Goal: Transaction & Acquisition: Purchase product/service

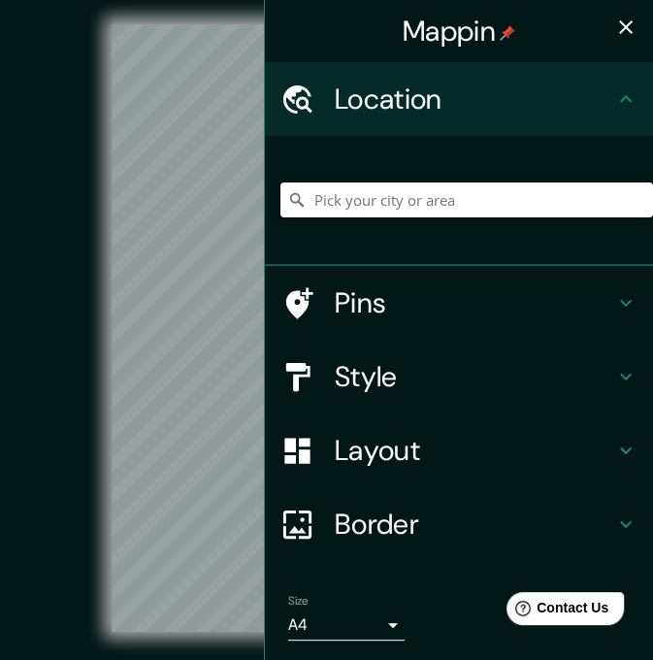
click at [330, 199] on input "Pick your city or area" at bounding box center [466, 199] width 372 height 35
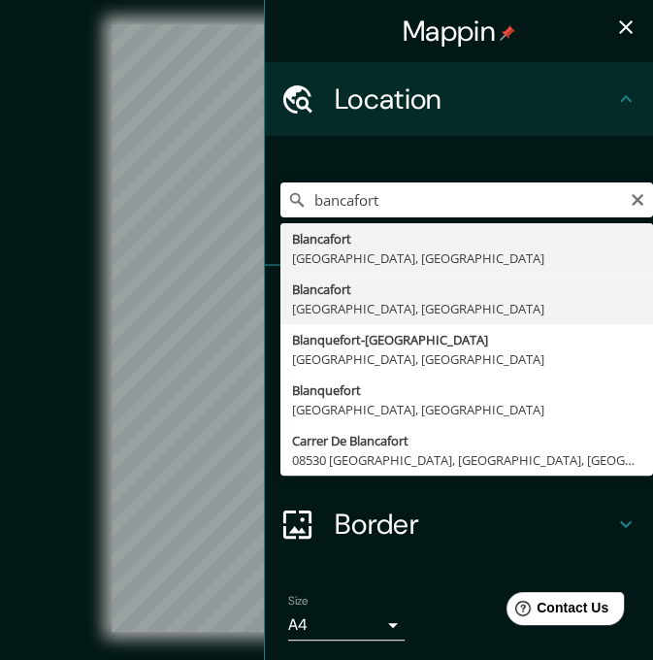
type input "[GEOGRAPHIC_DATA], [GEOGRAPHIC_DATA], [GEOGRAPHIC_DATA]"
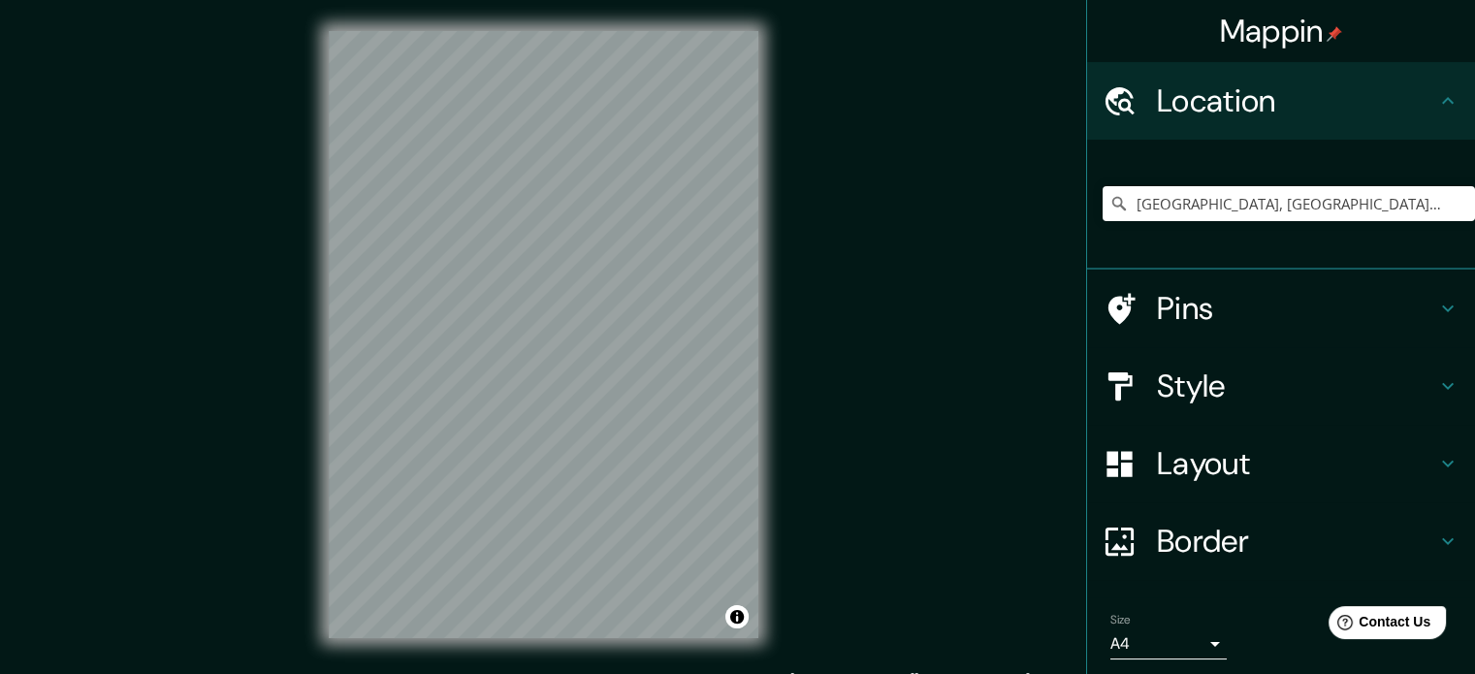
click at [652, 387] on h4 "Style" at bounding box center [1296, 386] width 279 height 39
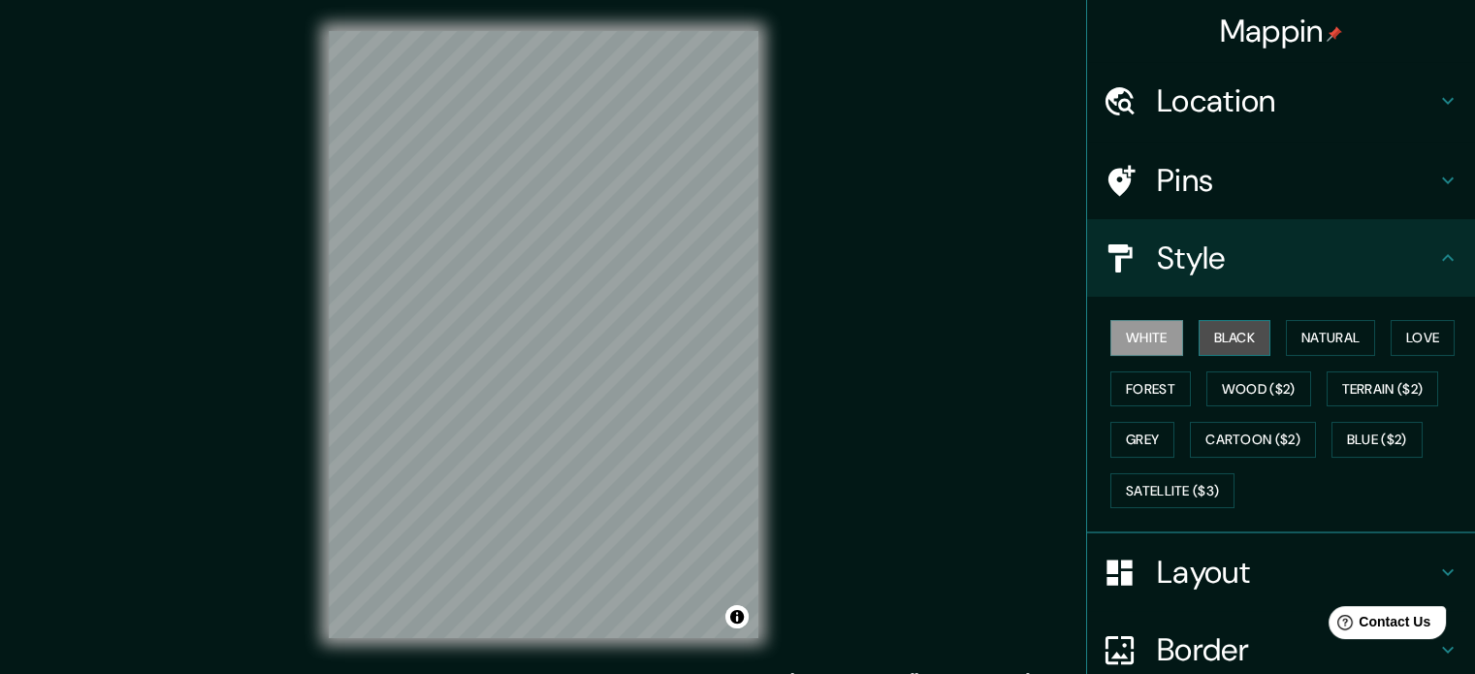
click at [652, 344] on button "Black" at bounding box center [1235, 338] width 73 height 36
click at [652, 426] on button "Grey" at bounding box center [1143, 440] width 64 height 36
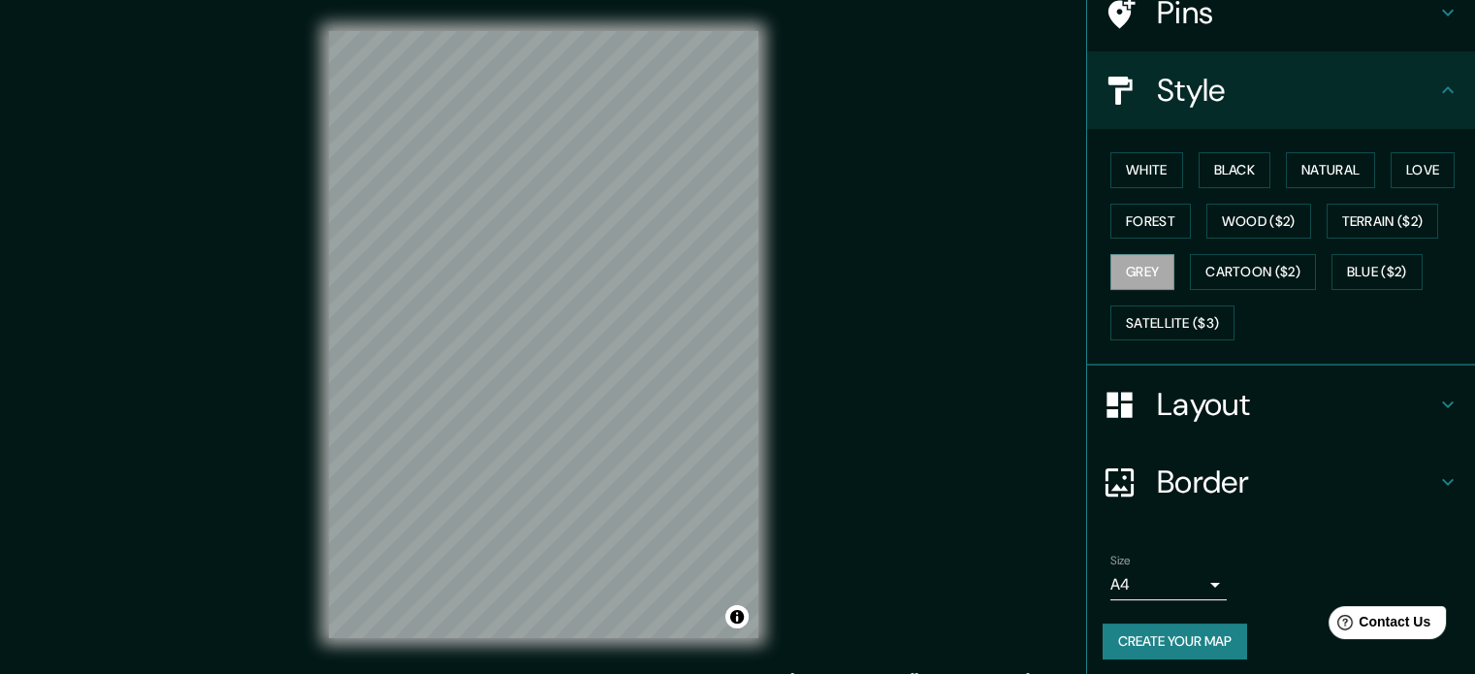
scroll to position [173, 0]
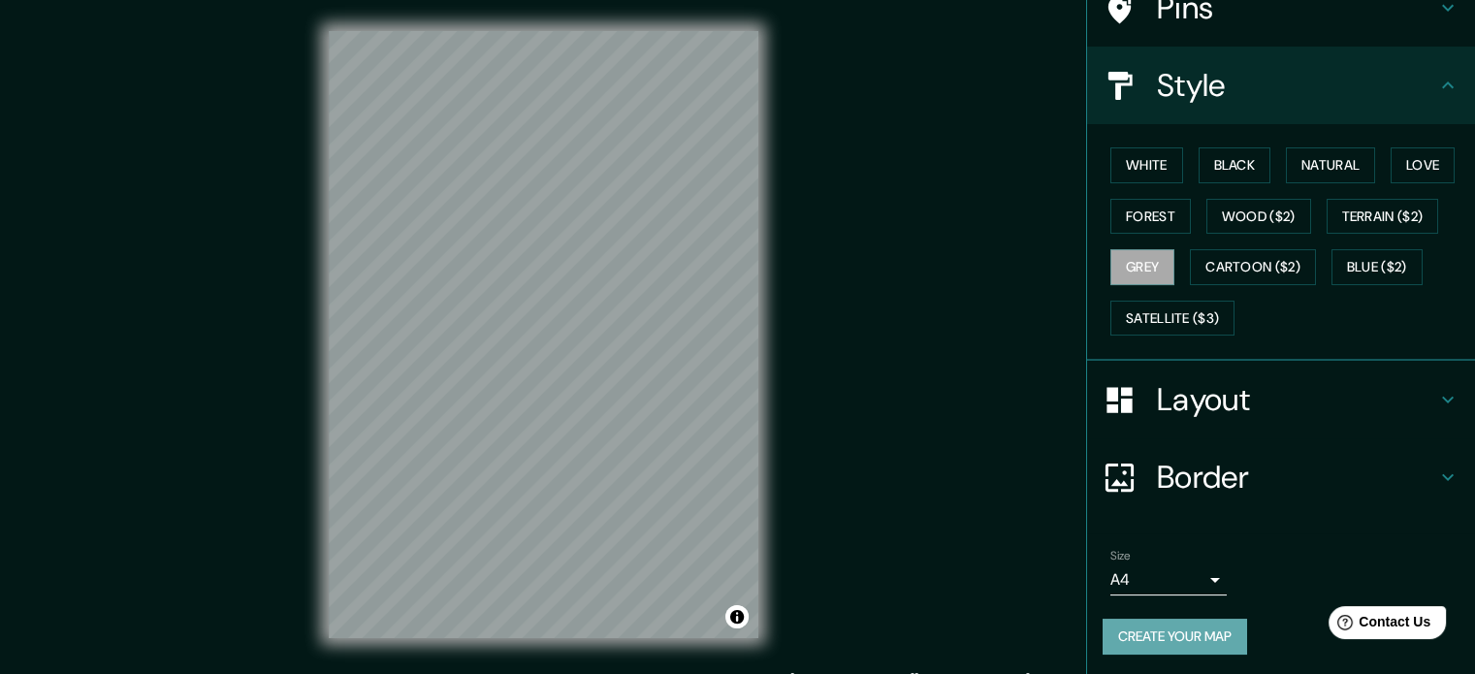
click at [652, 639] on button "Create your map" at bounding box center [1175, 637] width 145 height 36
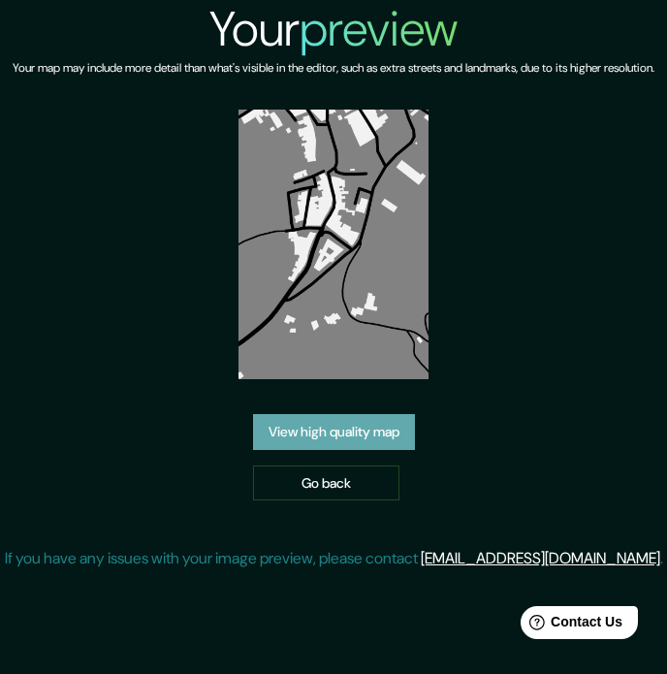
click at [349, 450] on link "View high quality map" at bounding box center [334, 432] width 162 height 36
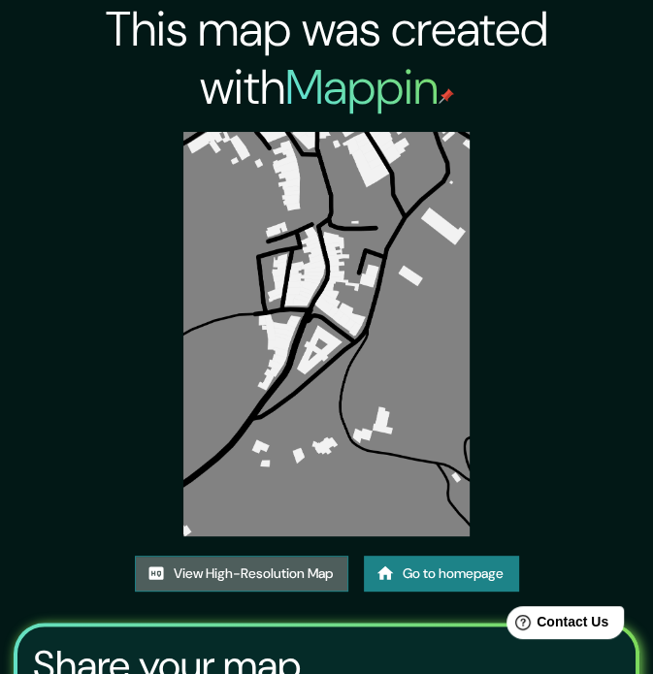
click at [260, 576] on link "View High-Resolution Map" at bounding box center [241, 574] width 213 height 36
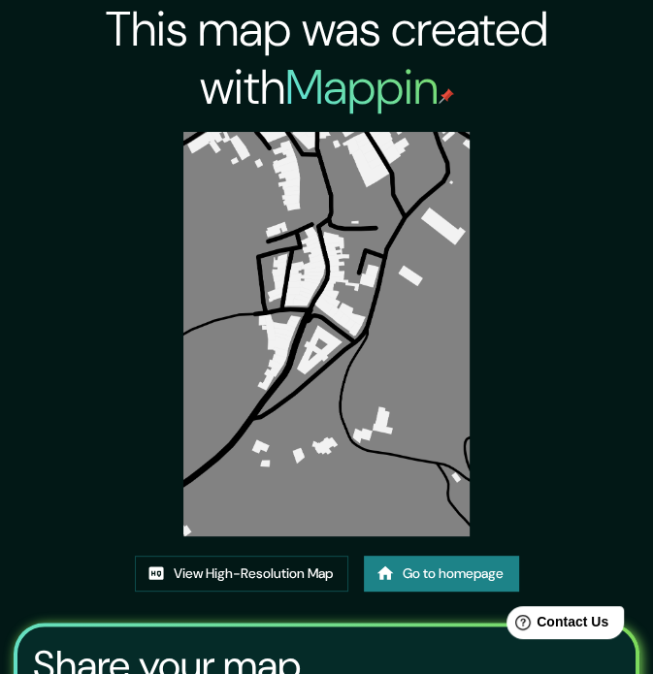
click at [400, 571] on link "Go to homepage" at bounding box center [441, 574] width 155 height 36
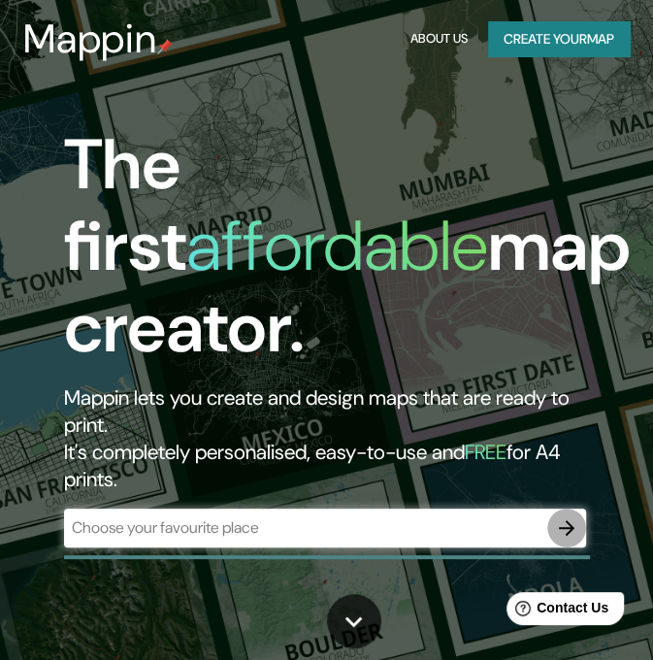
click at [560, 529] on icon "button" at bounding box center [566, 527] width 23 height 23
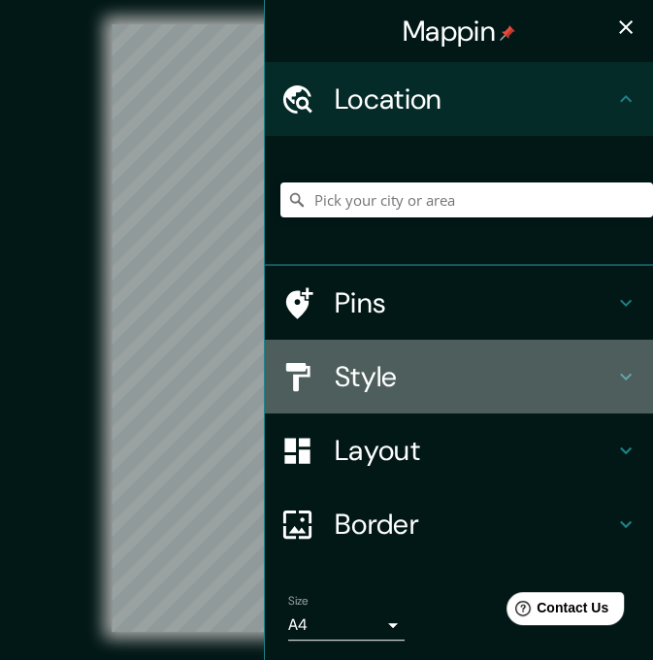
click at [349, 379] on h4 "Style" at bounding box center [474, 376] width 279 height 35
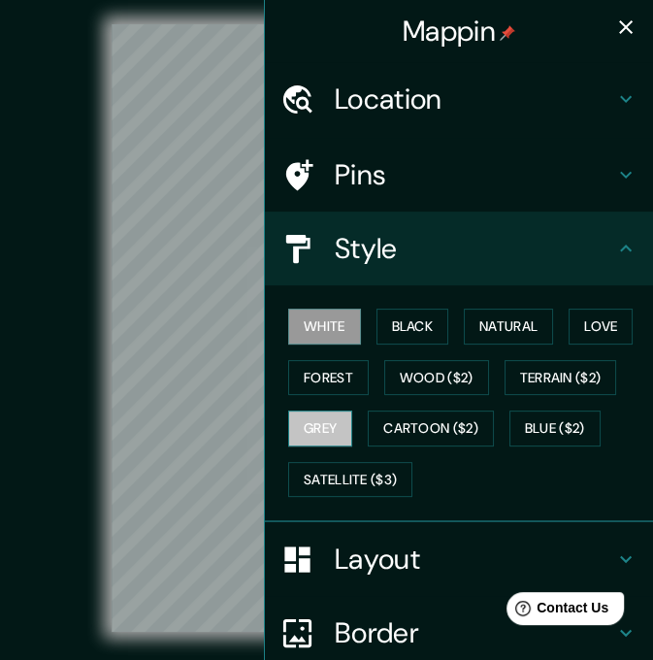
click at [303, 439] on button "Grey" at bounding box center [320, 428] width 64 height 36
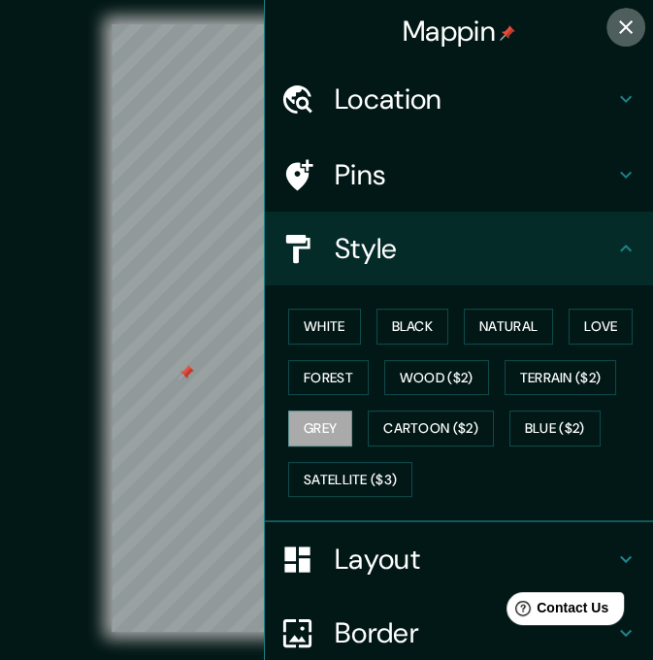
click at [616, 25] on icon "button" at bounding box center [625, 27] width 23 height 23
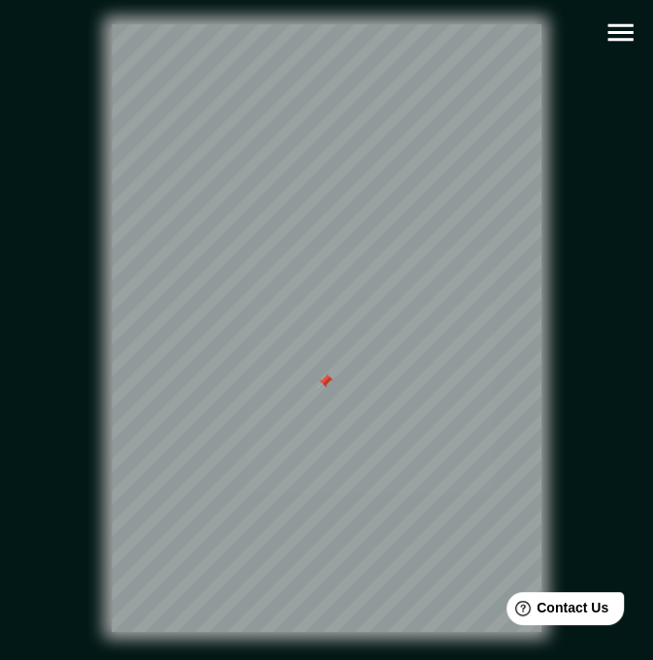
click at [325, 387] on div at bounding box center [325, 381] width 16 height 16
click at [599, 46] on button "button" at bounding box center [620, 32] width 49 height 49
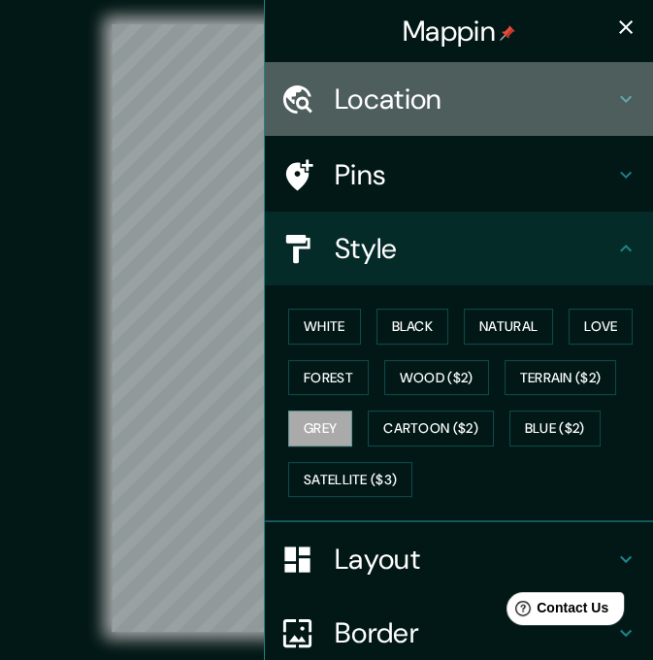
click at [407, 108] on h4 "Location" at bounding box center [474, 98] width 279 height 35
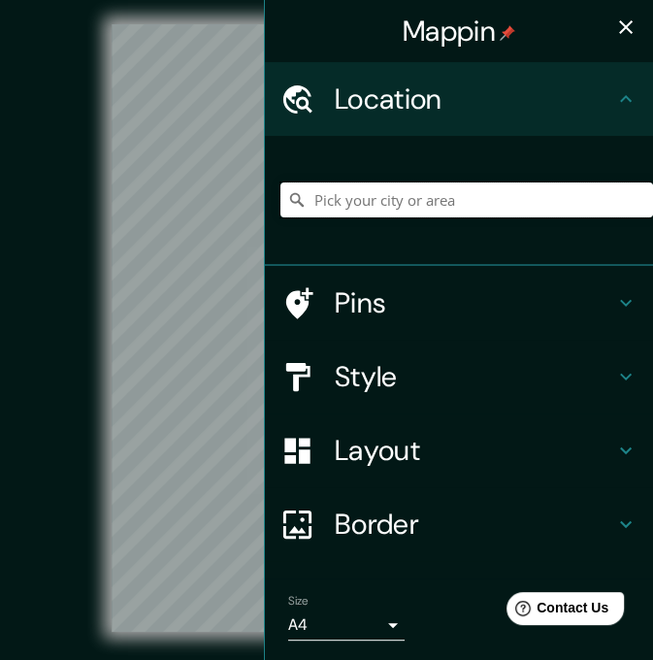
click at [392, 191] on input "Pick your city or area" at bounding box center [466, 199] width 372 height 35
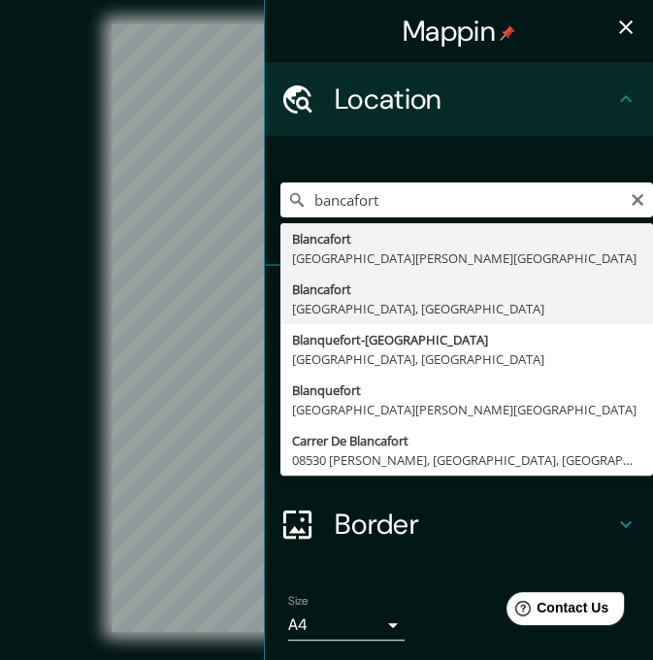
type input "[GEOGRAPHIC_DATA], [GEOGRAPHIC_DATA], [GEOGRAPHIC_DATA]"
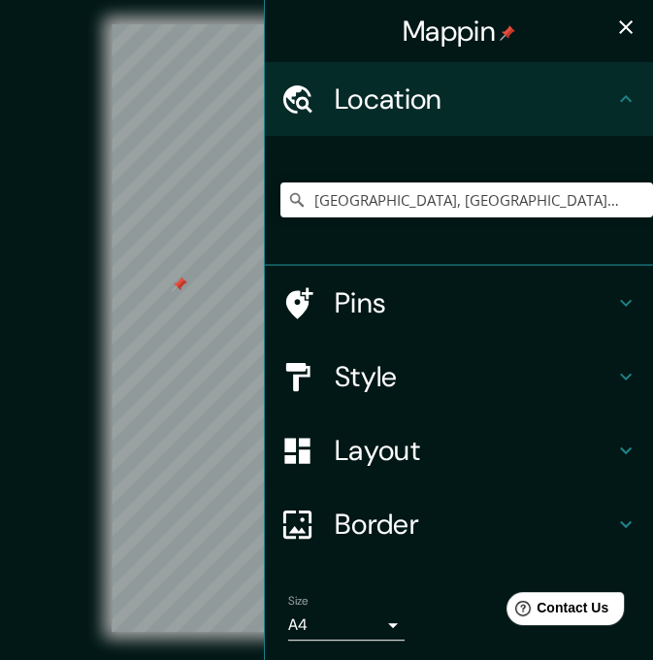
click at [614, 27] on icon "button" at bounding box center [625, 27] width 23 height 23
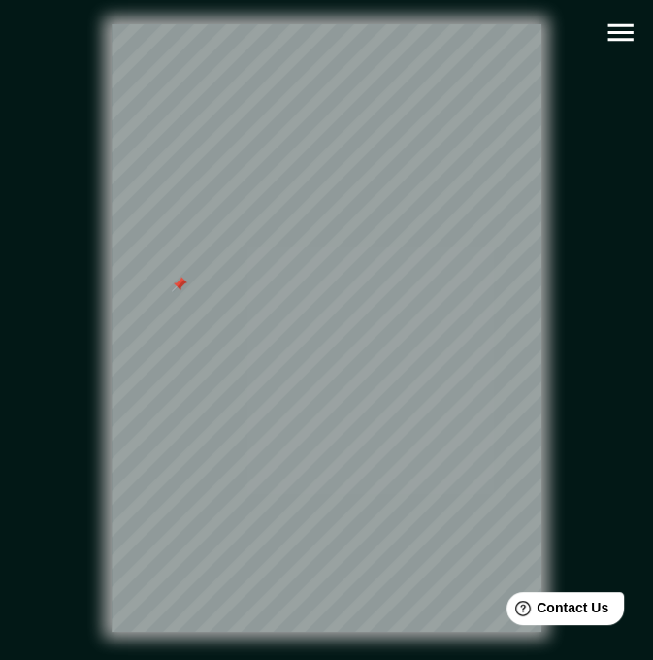
click at [178, 292] on div at bounding box center [180, 284] width 16 height 16
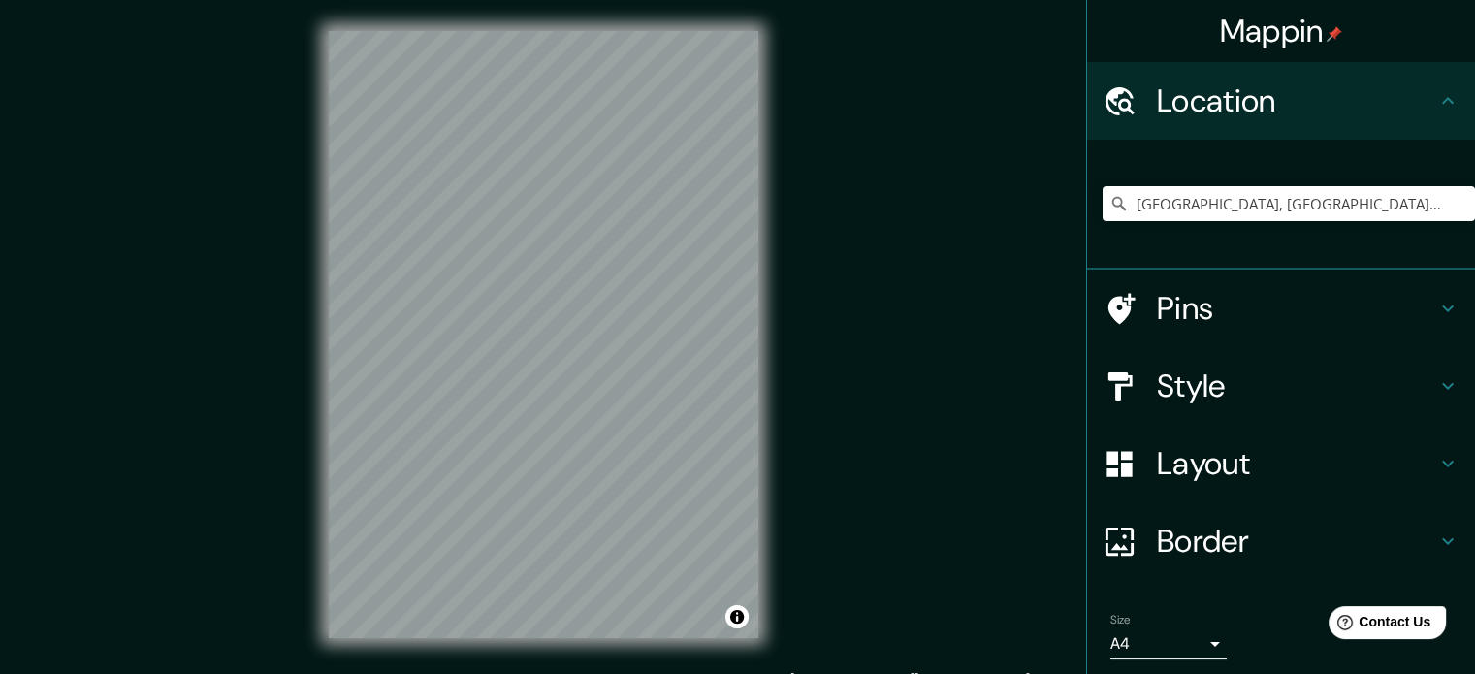
scroll to position [66, 0]
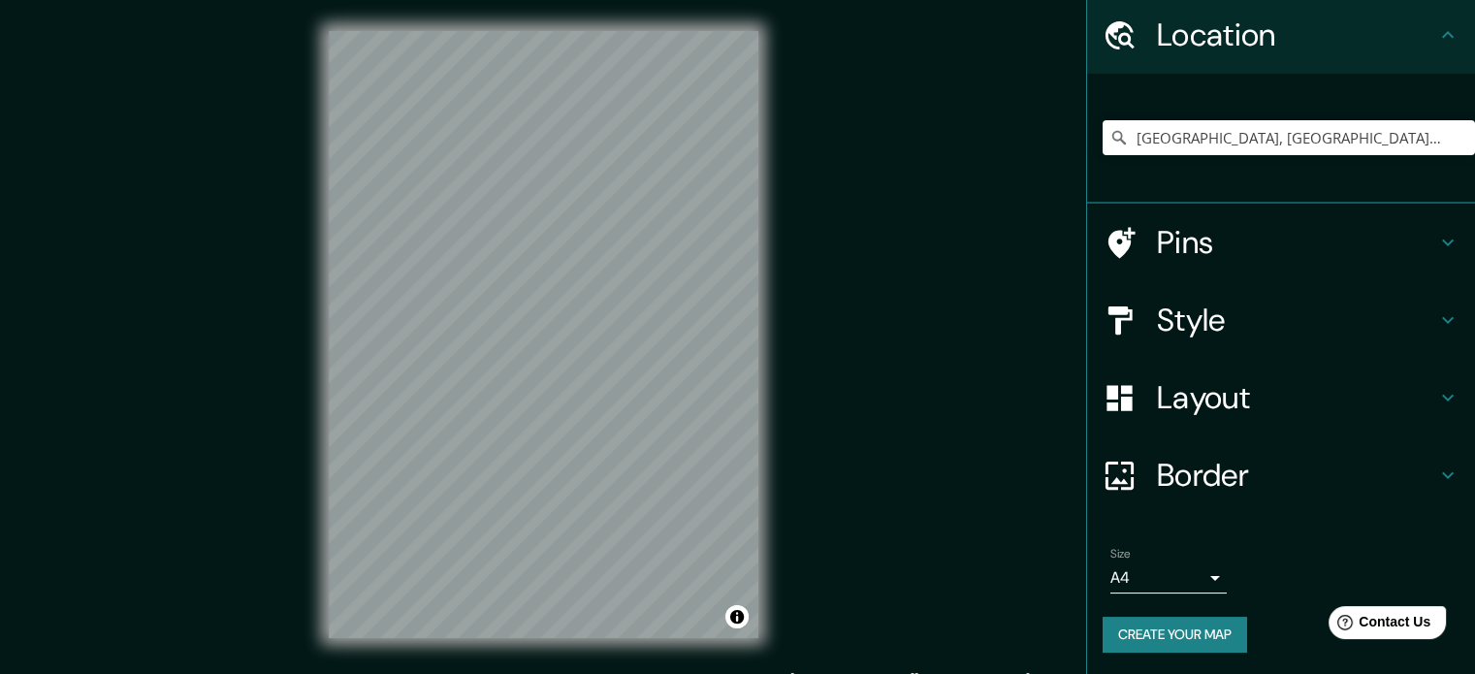
click at [1142, 628] on button "Create your map" at bounding box center [1175, 635] width 145 height 36
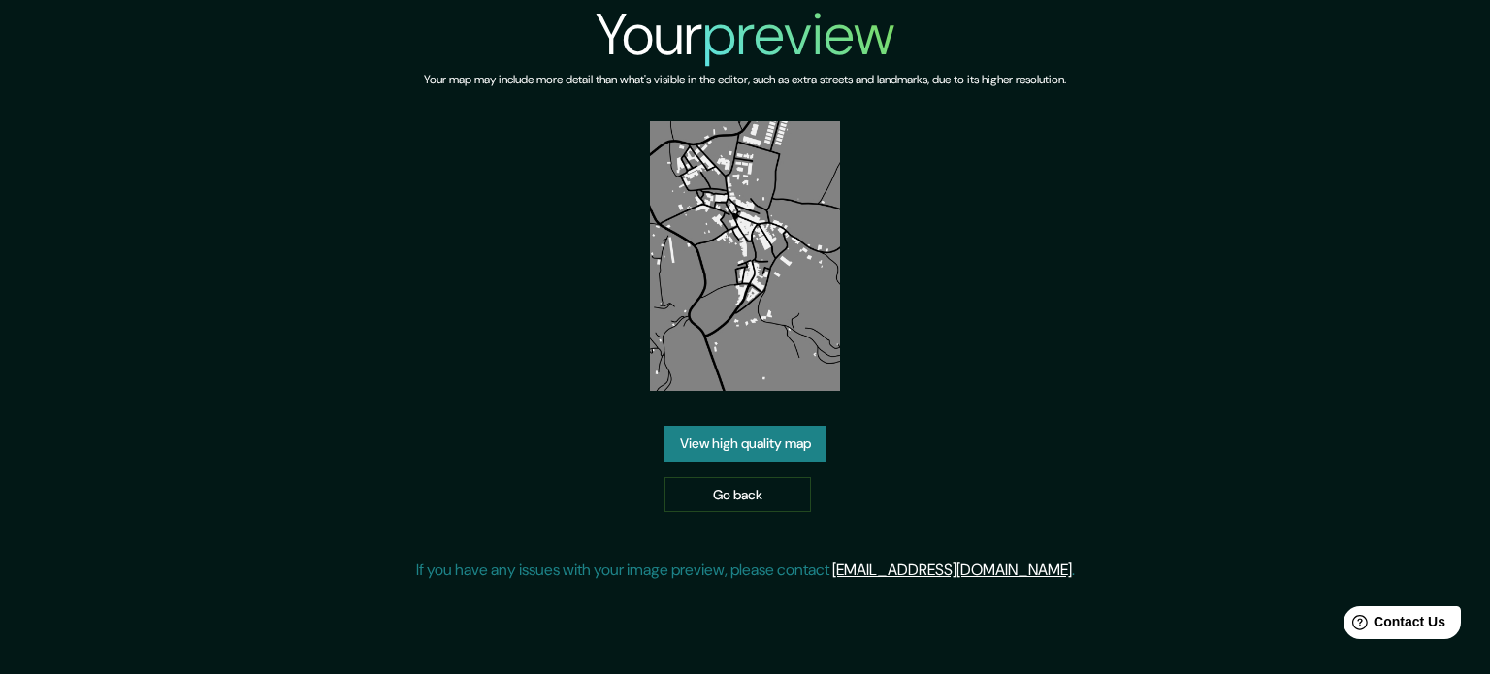
click at [747, 444] on link "View high quality map" at bounding box center [745, 444] width 162 height 36
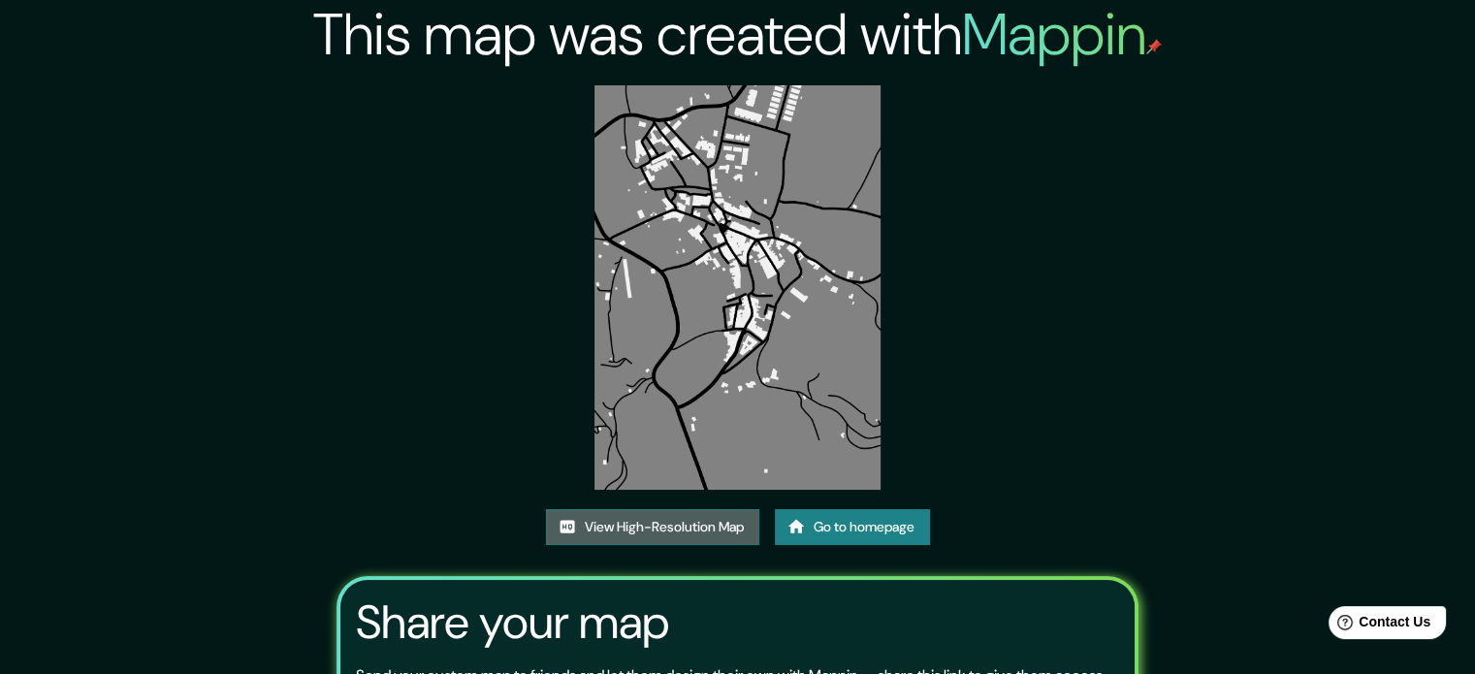
click at [653, 526] on link "View High-Resolution Map" at bounding box center [652, 527] width 213 height 36
